Goal: Find specific page/section

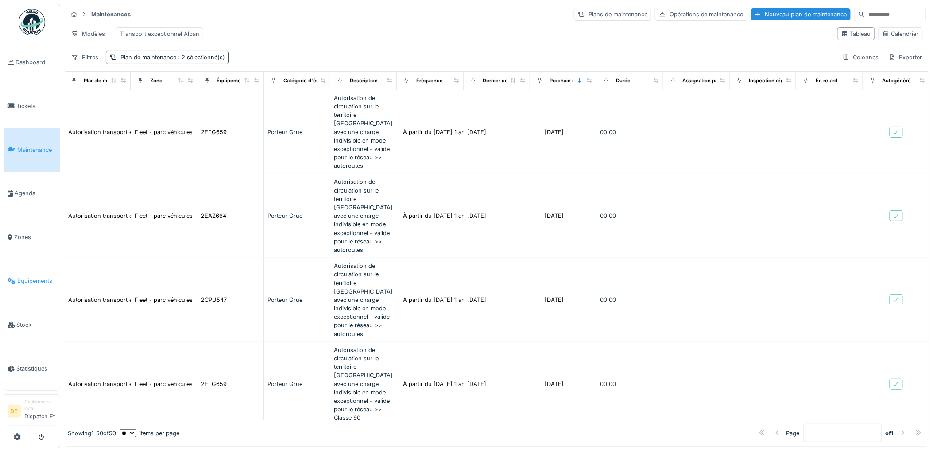
click at [28, 281] on span "Équipements" at bounding box center [36, 281] width 39 height 8
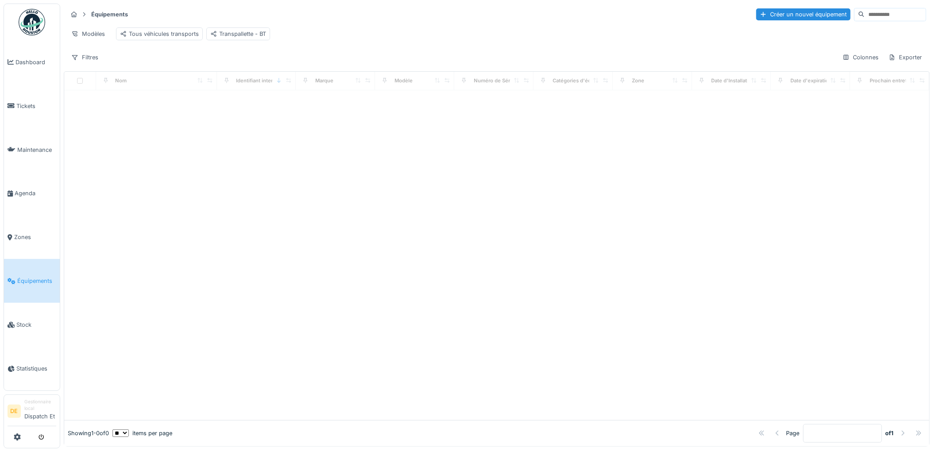
click at [865, 14] on input at bounding box center [895, 14] width 61 height 12
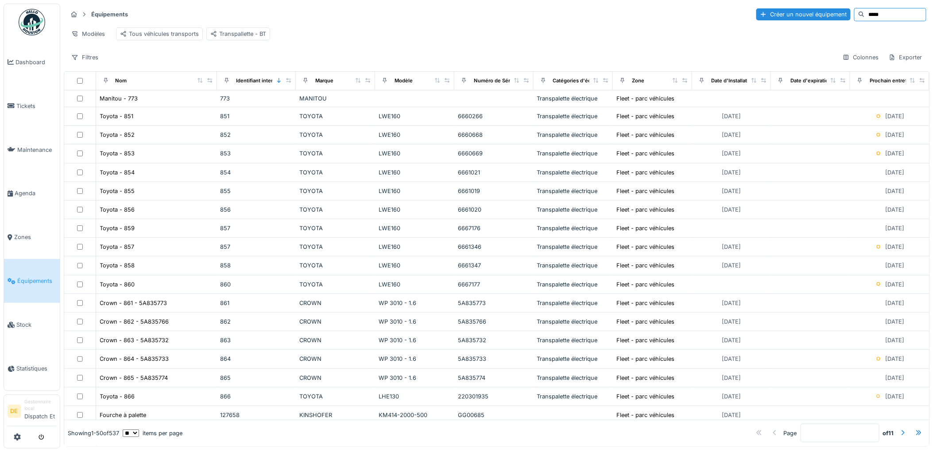
type input "*****"
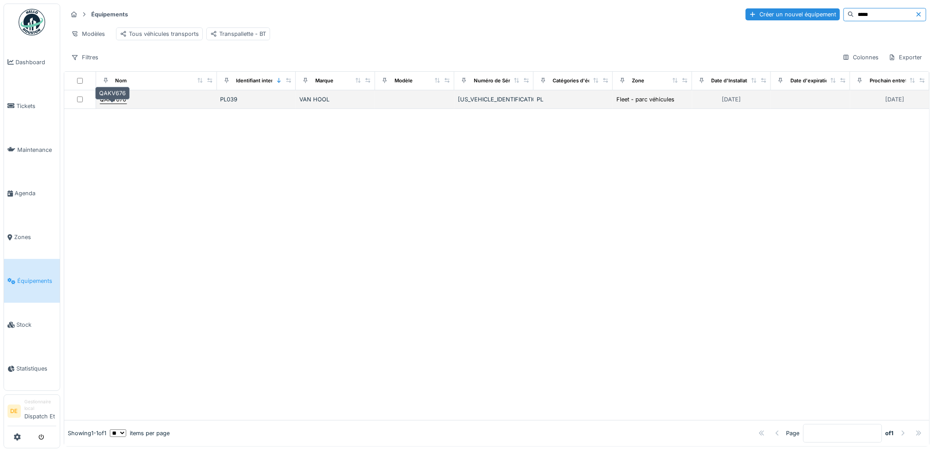
click at [114, 104] on div "QAKV676" at bounding box center [113, 99] width 27 height 8
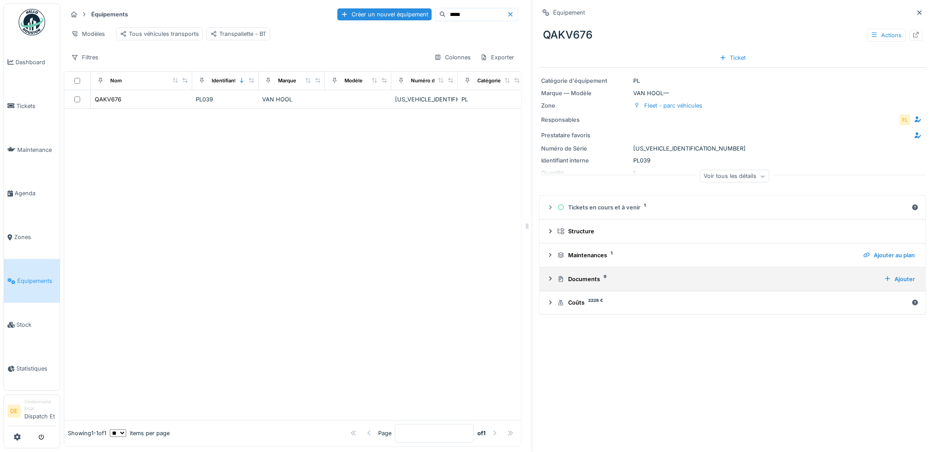
click at [547, 280] on icon at bounding box center [550, 279] width 7 height 6
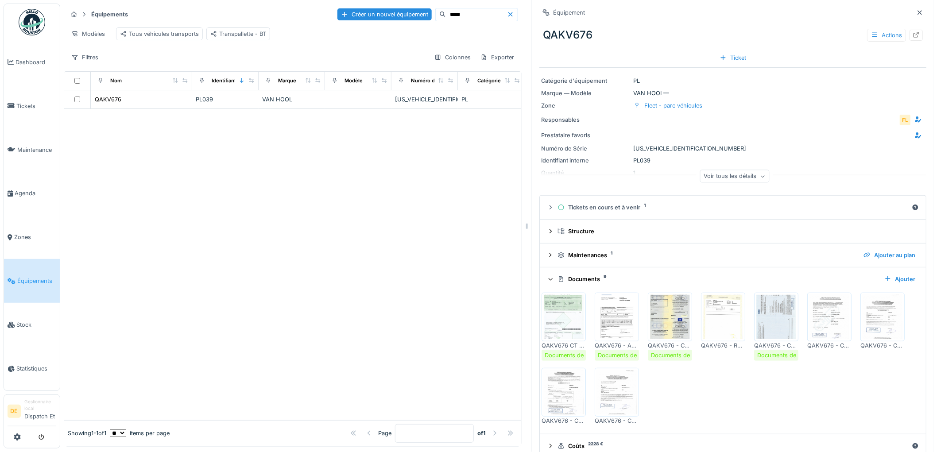
click at [567, 326] on img at bounding box center [564, 317] width 40 height 44
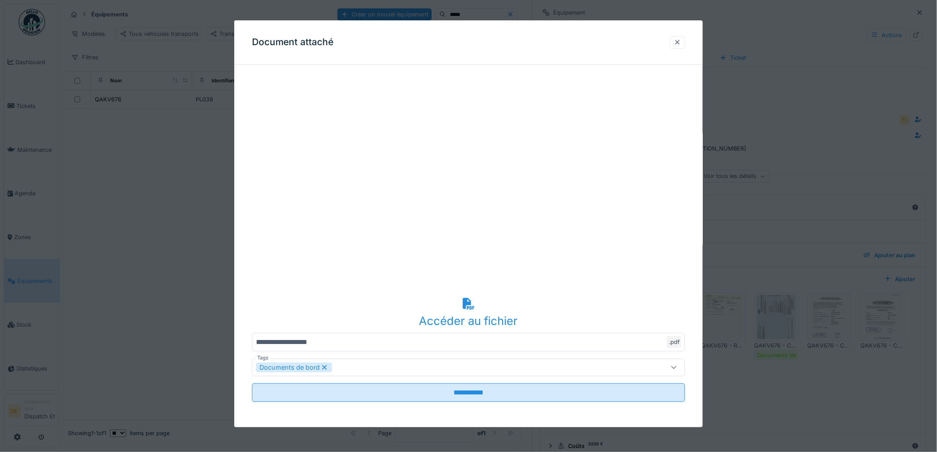
click at [681, 41] on div at bounding box center [677, 42] width 7 height 8
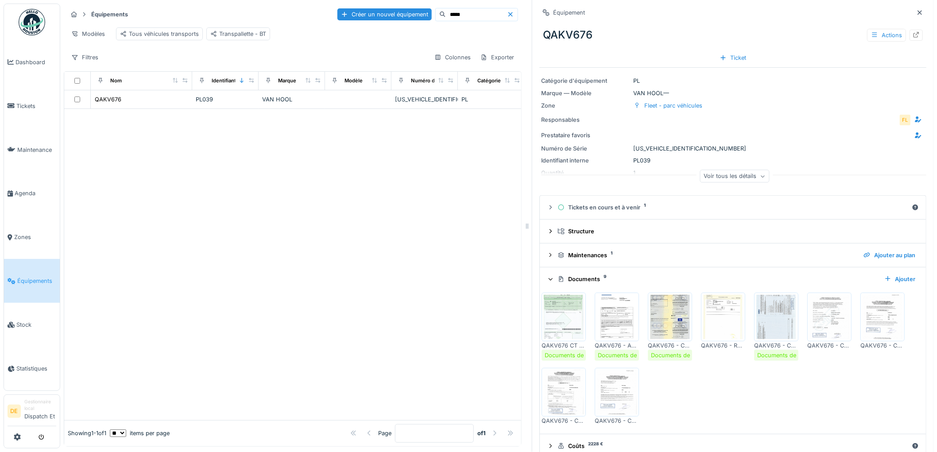
click at [614, 330] on img at bounding box center [617, 317] width 40 height 44
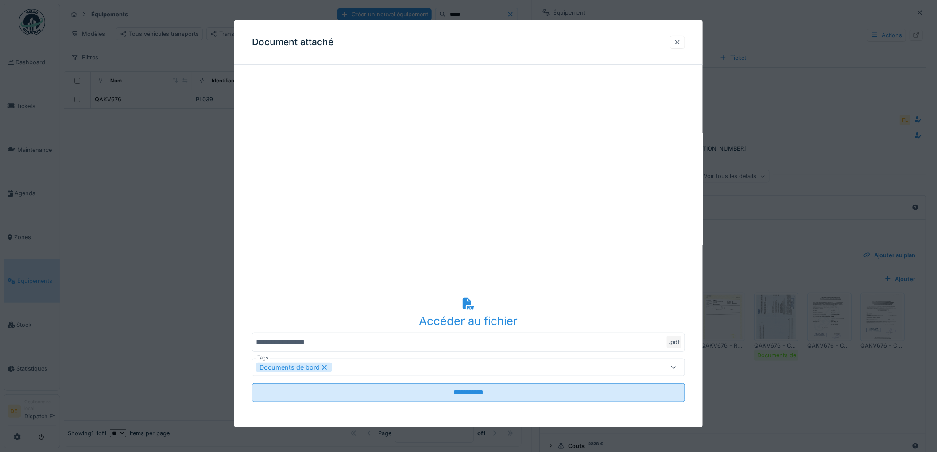
click at [681, 40] on div at bounding box center [677, 42] width 7 height 8
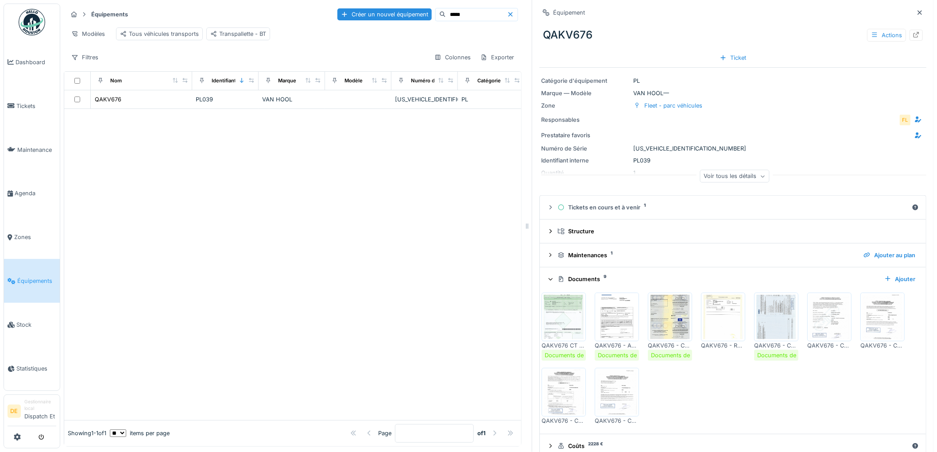
click at [671, 323] on img at bounding box center [670, 317] width 40 height 44
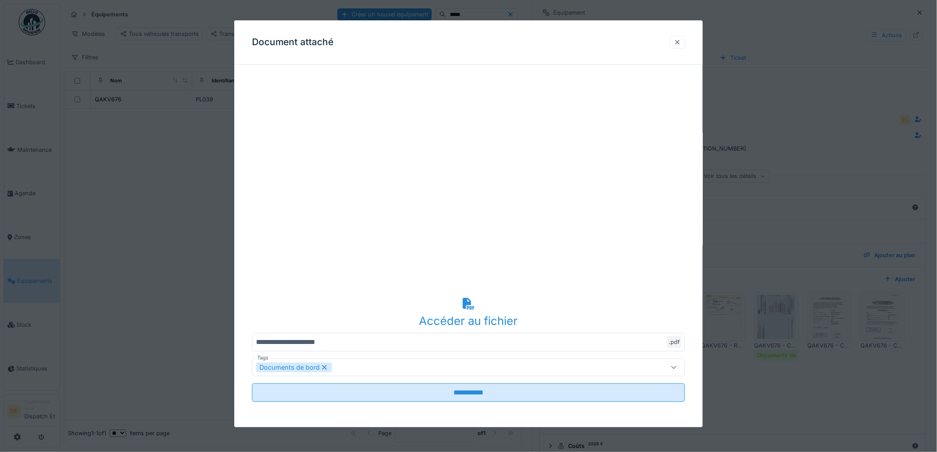
click at [680, 42] on div at bounding box center [677, 42] width 7 height 8
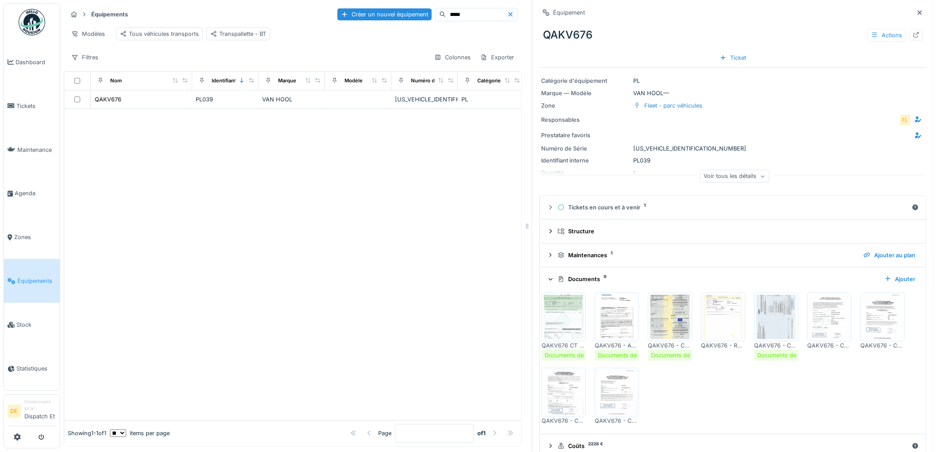
click at [710, 334] on img at bounding box center [723, 317] width 40 height 44
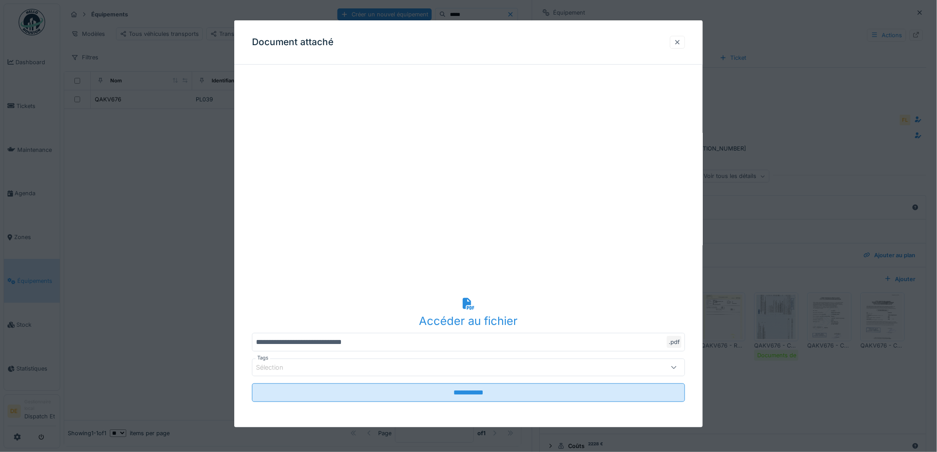
click at [681, 42] on div at bounding box center [677, 42] width 7 height 8
